Goal: Navigation & Orientation: Understand site structure

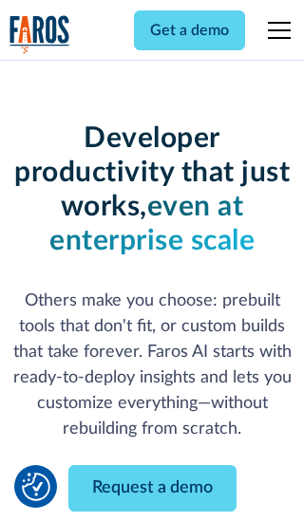
scroll to position [228, 0]
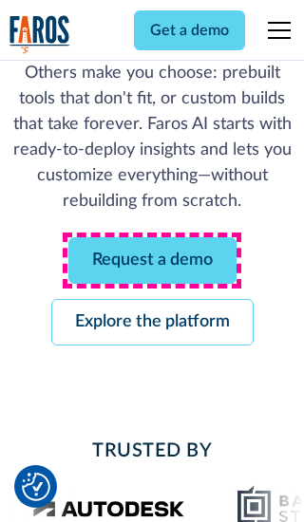
click at [152, 260] on link "Request a demo" at bounding box center [152, 260] width 168 height 47
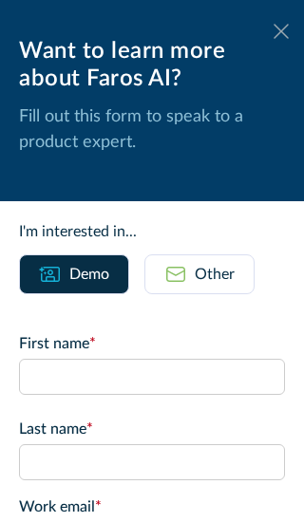
click at [281, 31] on icon at bounding box center [281, 31] width 15 height 14
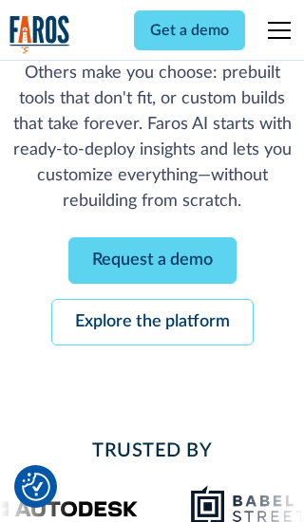
scroll to position [290, 0]
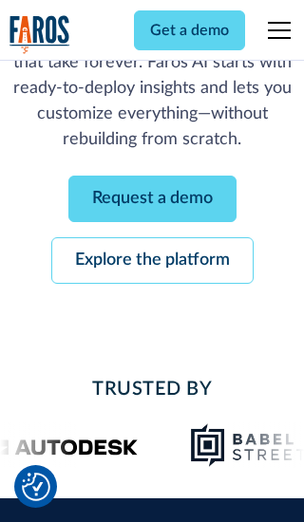
click at [152, 260] on link "Explore the platform" at bounding box center [152, 260] width 202 height 47
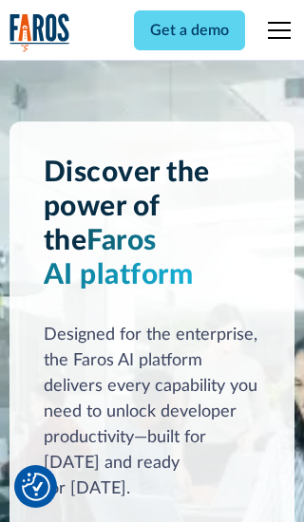
scroll to position [14268, 0]
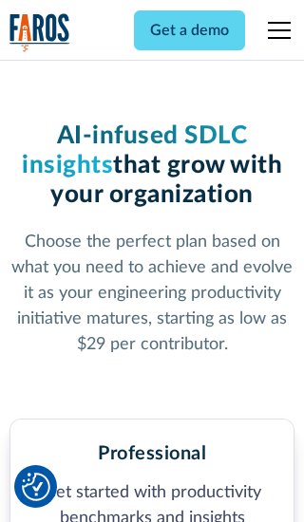
scroll to position [2944, 0]
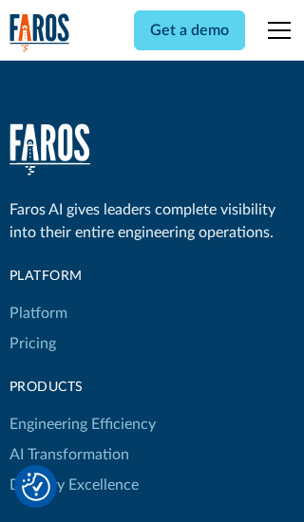
click at [37, 298] on link "Platform" at bounding box center [38, 313] width 58 height 30
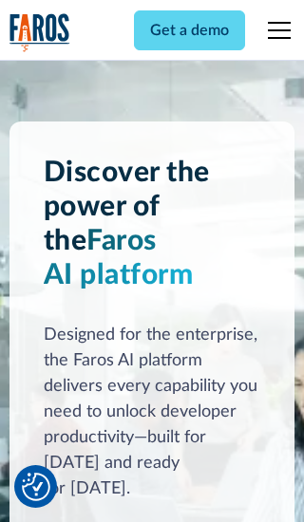
scroll to position [14877, 0]
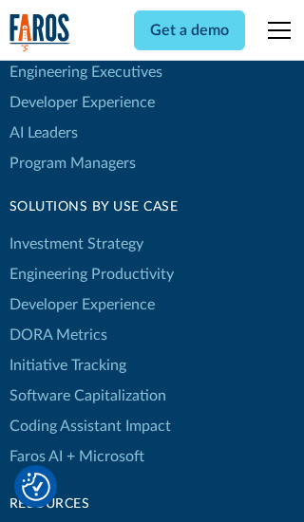
click at [57, 320] on link "DORA Metrics" at bounding box center [58, 335] width 98 height 30
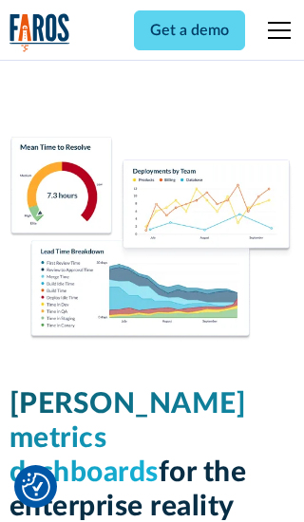
scroll to position [8317, 0]
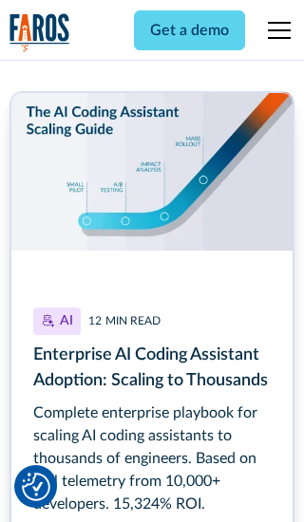
scroll to position [8569, 0]
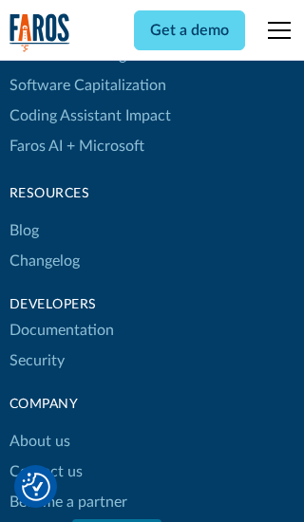
click at [44, 261] on link "Changelog" at bounding box center [44, 261] width 70 height 30
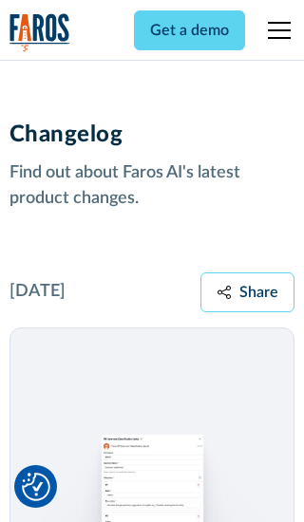
scroll to position [22943, 0]
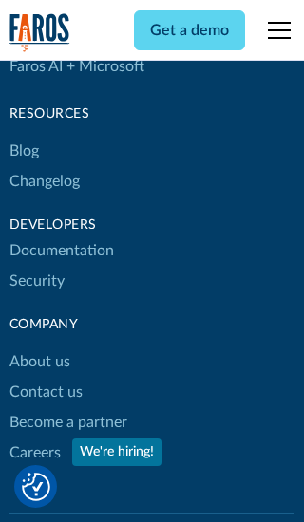
click at [39, 347] on link "About us" at bounding box center [39, 362] width 61 height 30
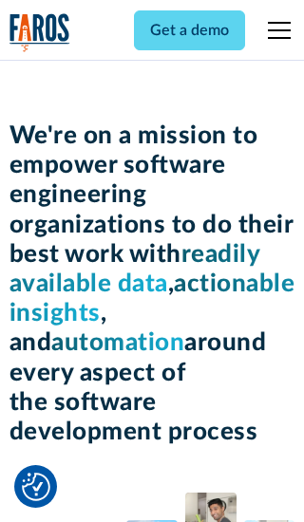
scroll to position [6550, 0]
